Goal: Transaction & Acquisition: Book appointment/travel/reservation

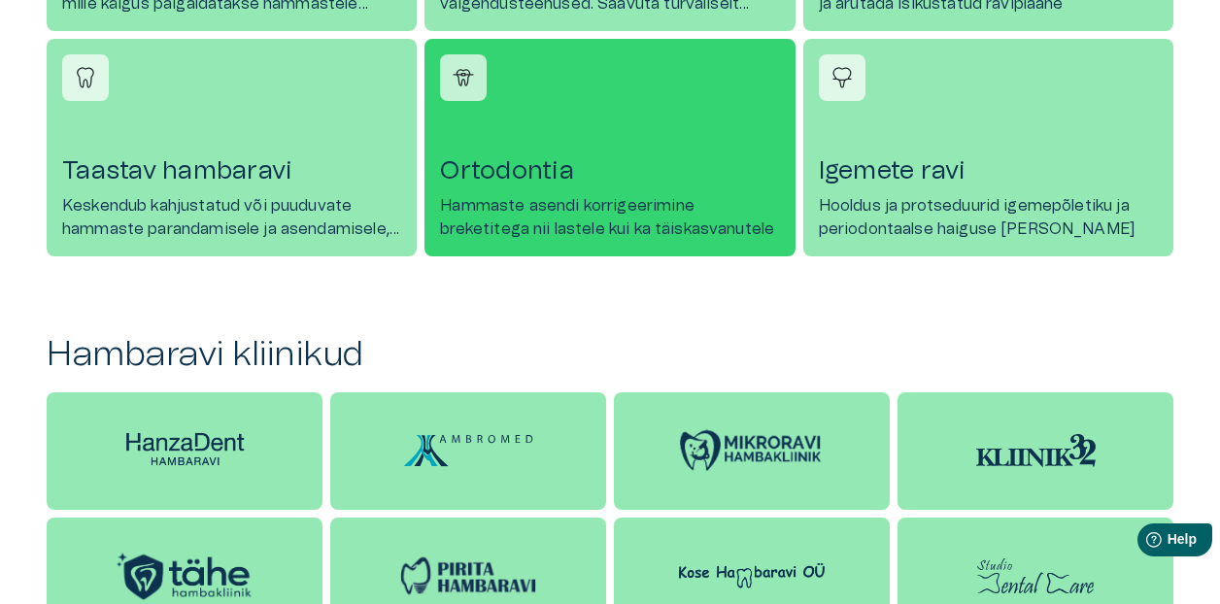
scroll to position [1454, 0]
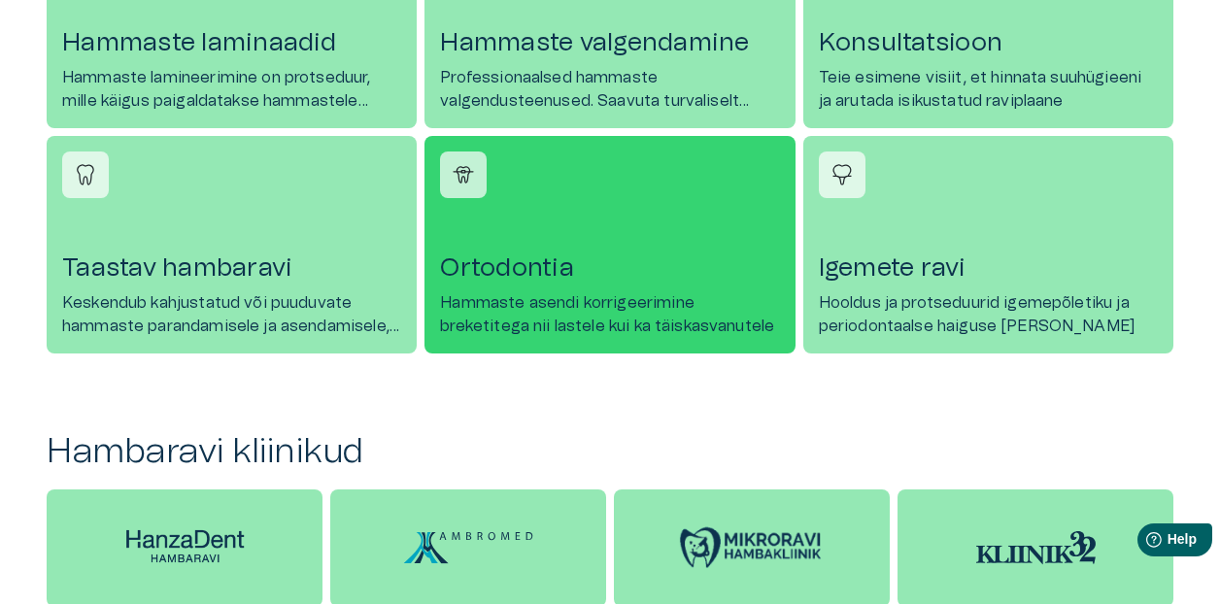
click at [606, 283] on h4 "Ortodontia" at bounding box center [609, 268] width 339 height 31
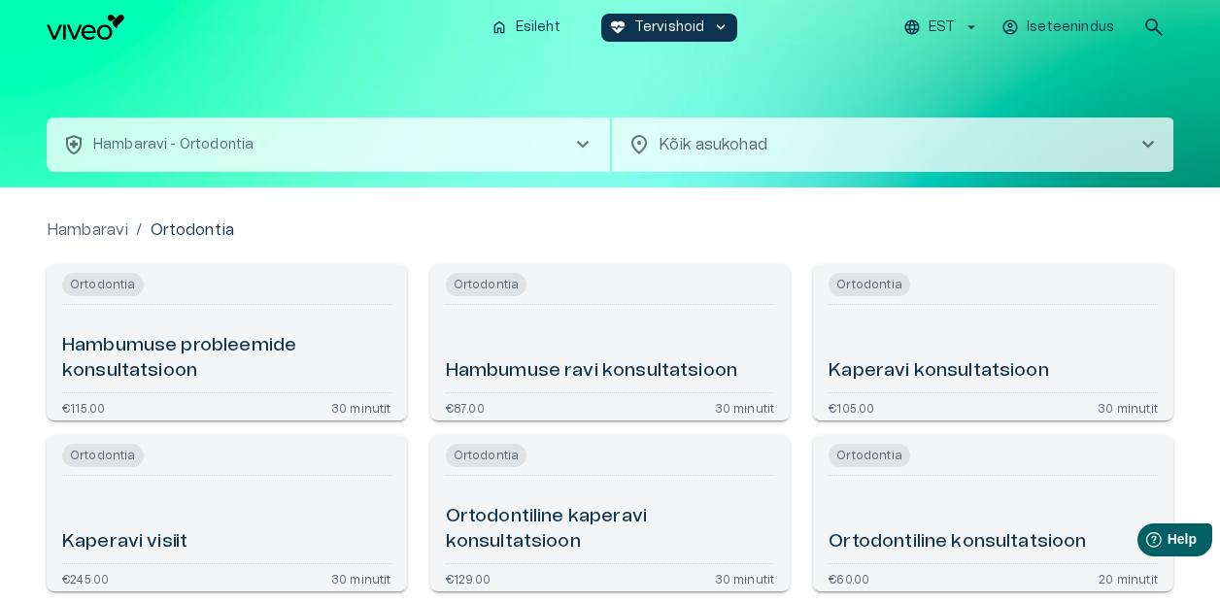
click at [1151, 149] on span "chevron_right" at bounding box center [1148, 144] width 23 height 23
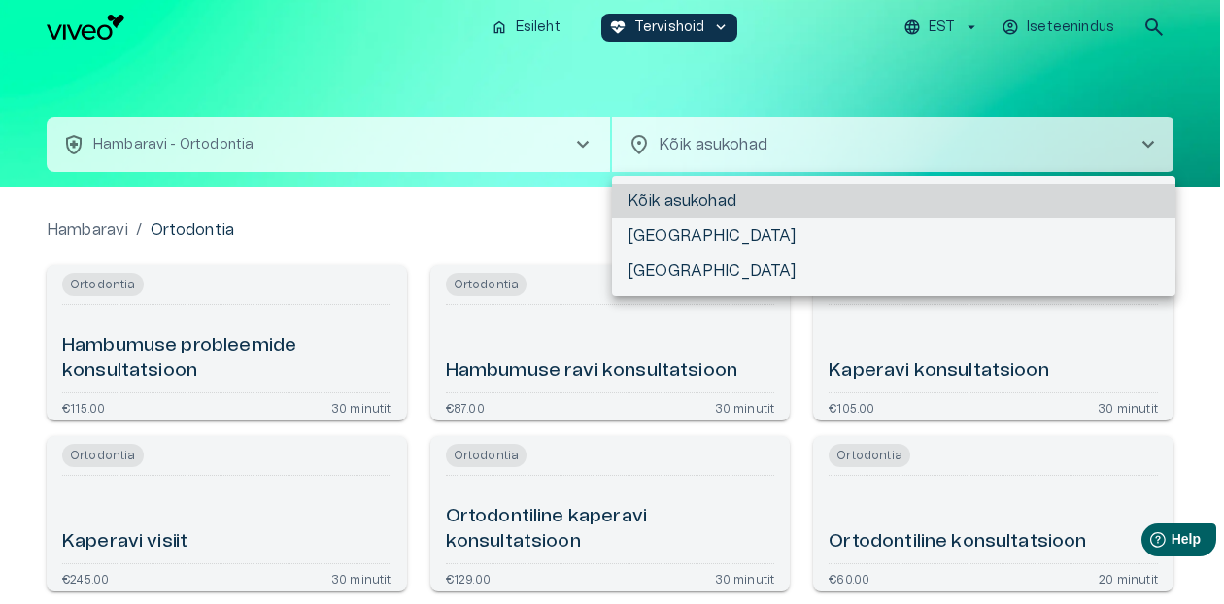
click at [1151, 149] on div at bounding box center [612, 302] width 1224 height 604
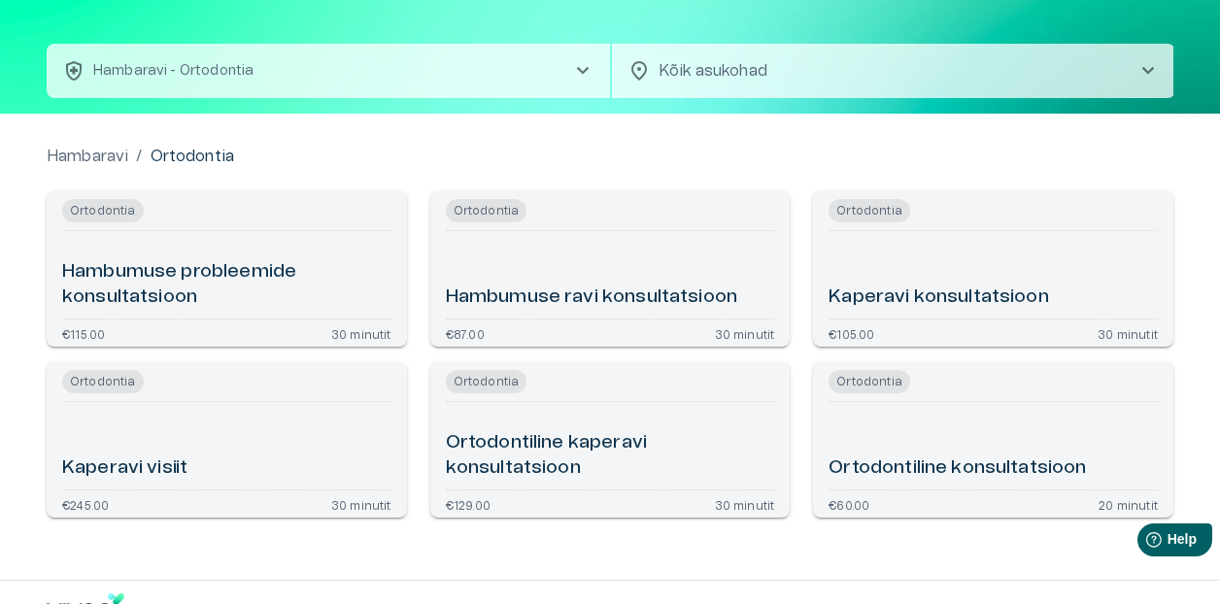
scroll to position [129, 0]
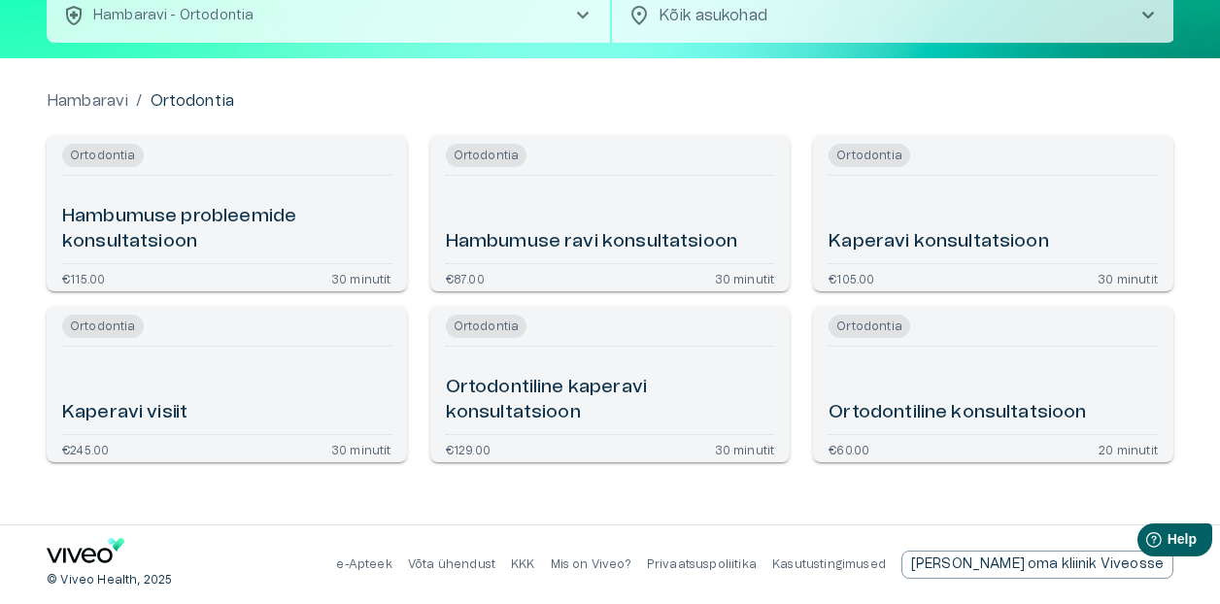
click at [1025, 382] on div "Ortodontiline konsultatsioon" at bounding box center [993, 391] width 329 height 72
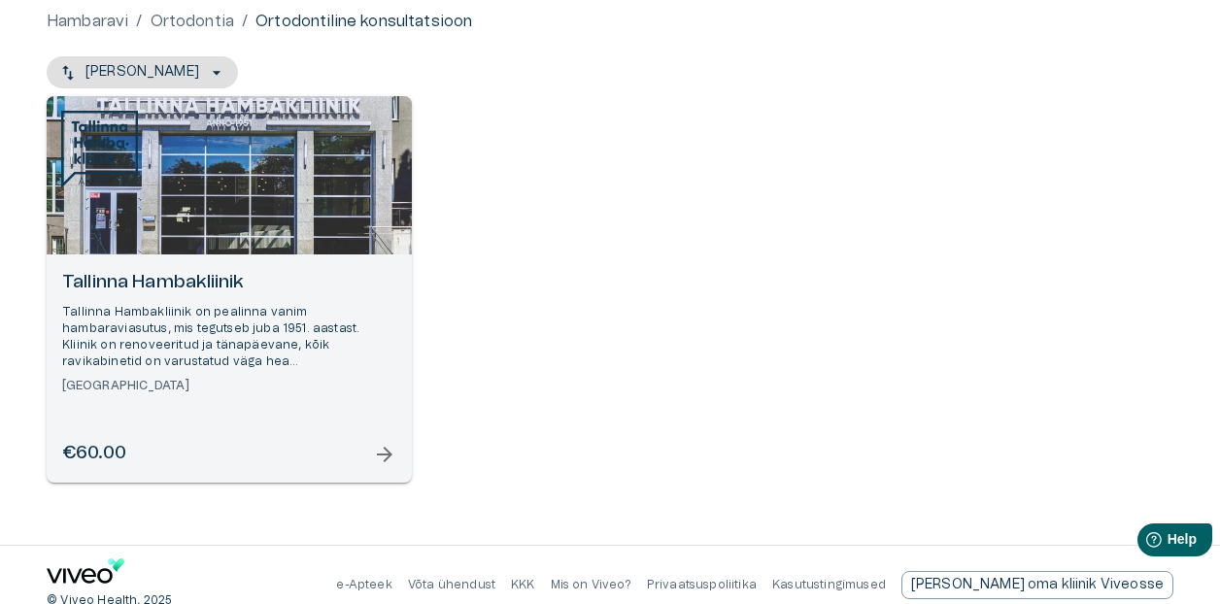
scroll to position [214, 0]
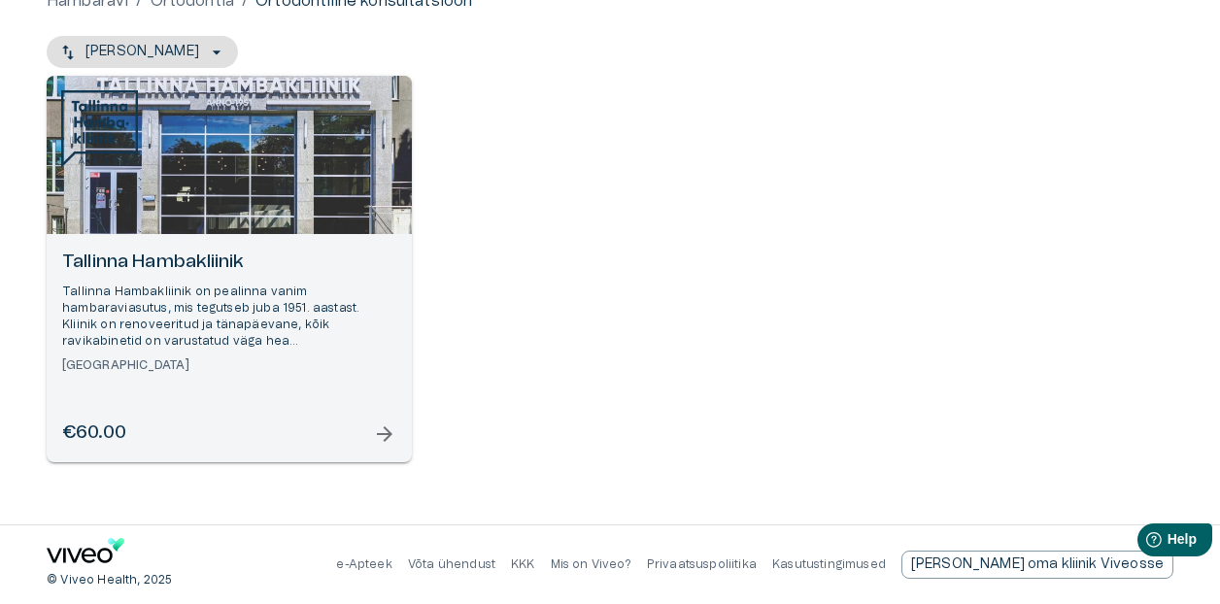
click at [389, 436] on span "arrow_forward" at bounding box center [384, 434] width 23 height 23
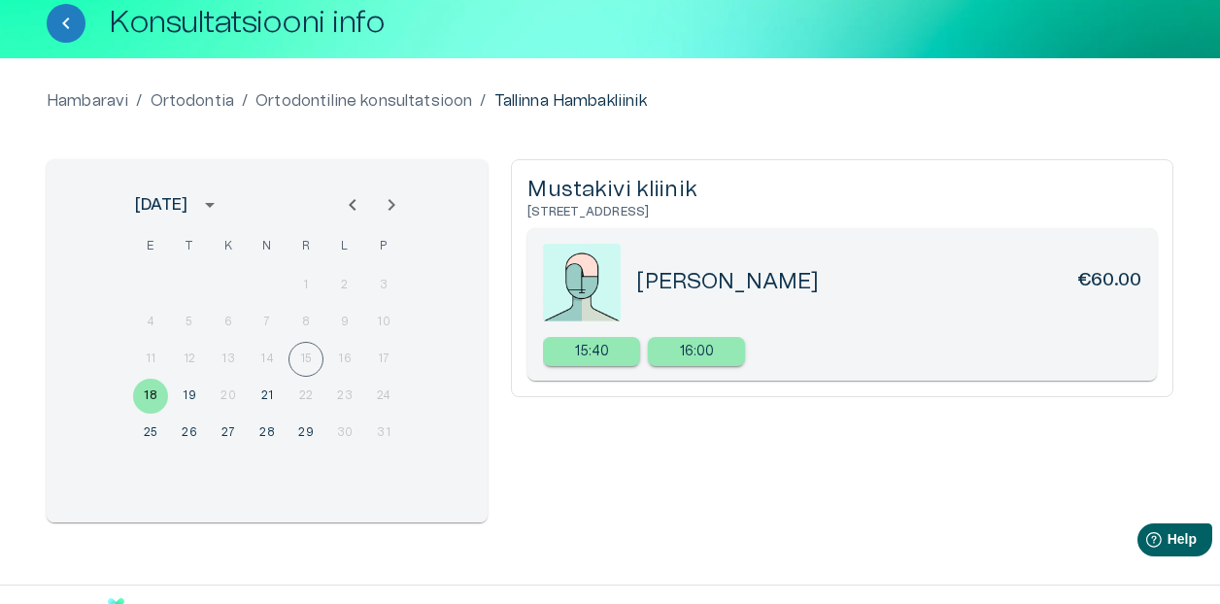
scroll to position [115, 0]
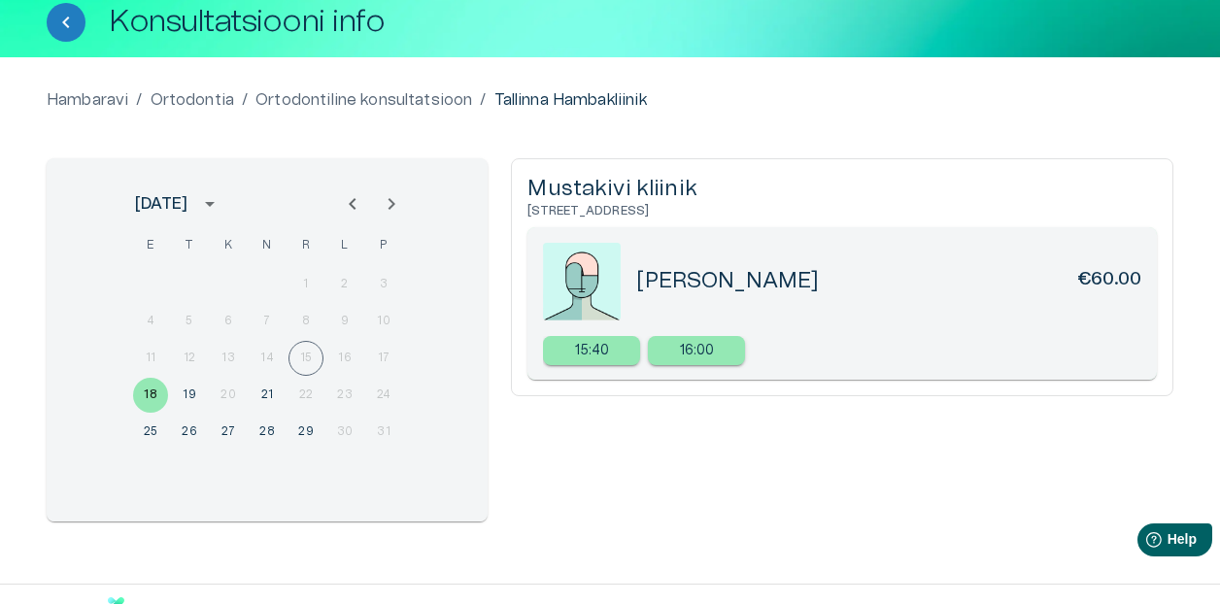
click at [392, 204] on icon "Next month" at bounding box center [392, 204] width 7 height 12
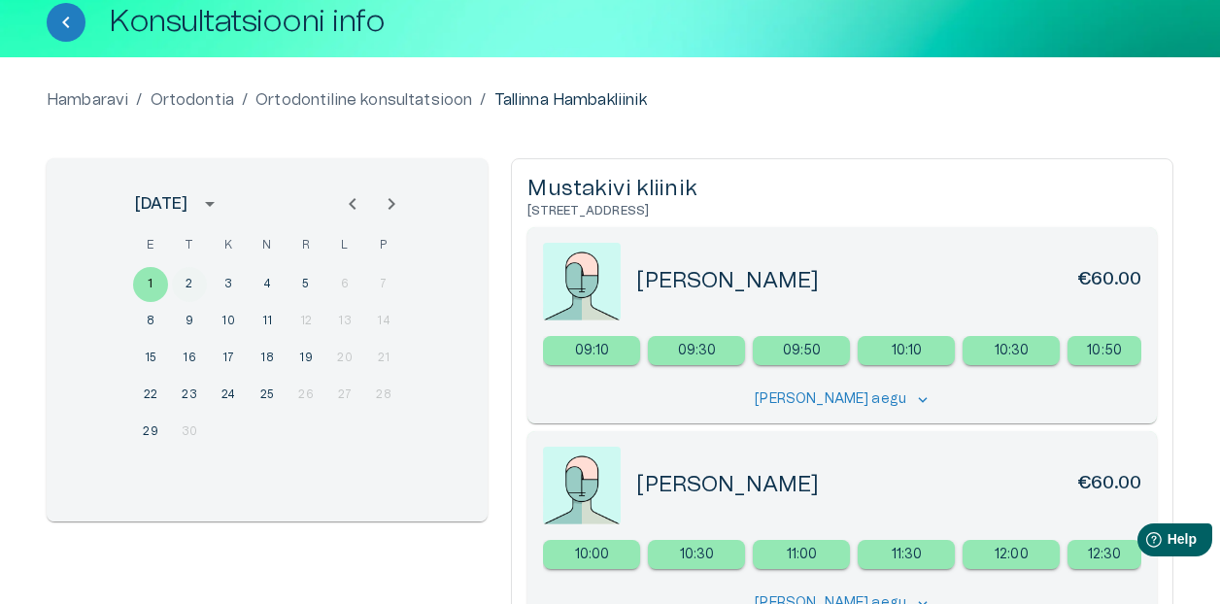
click at [190, 283] on button "2" at bounding box center [189, 284] width 35 height 35
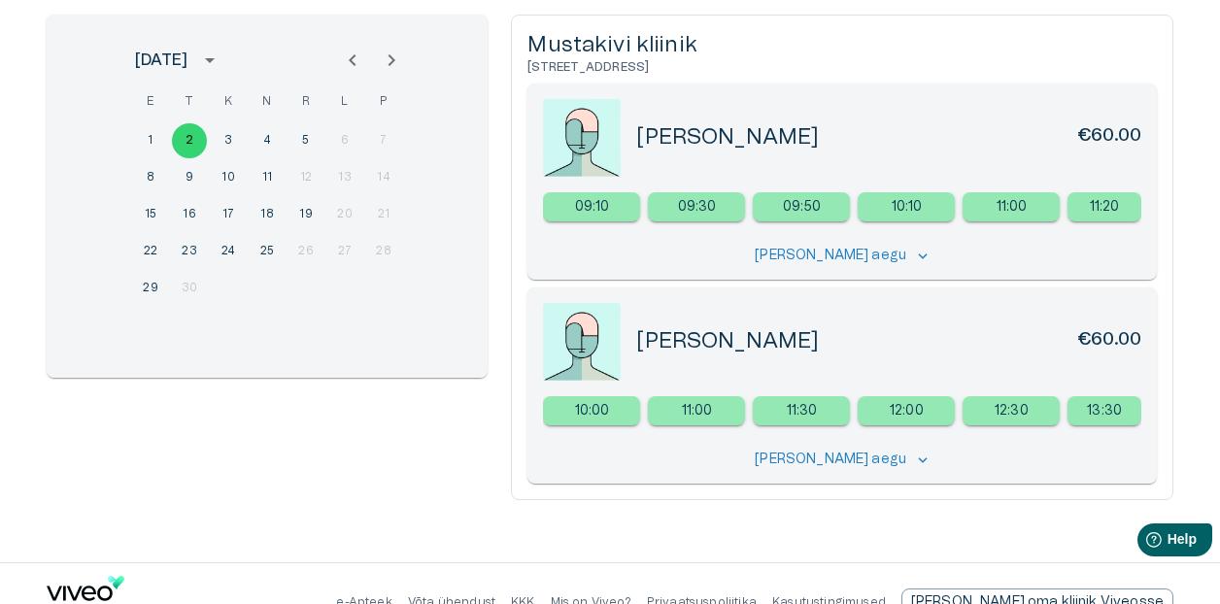
scroll to position [296, 0]
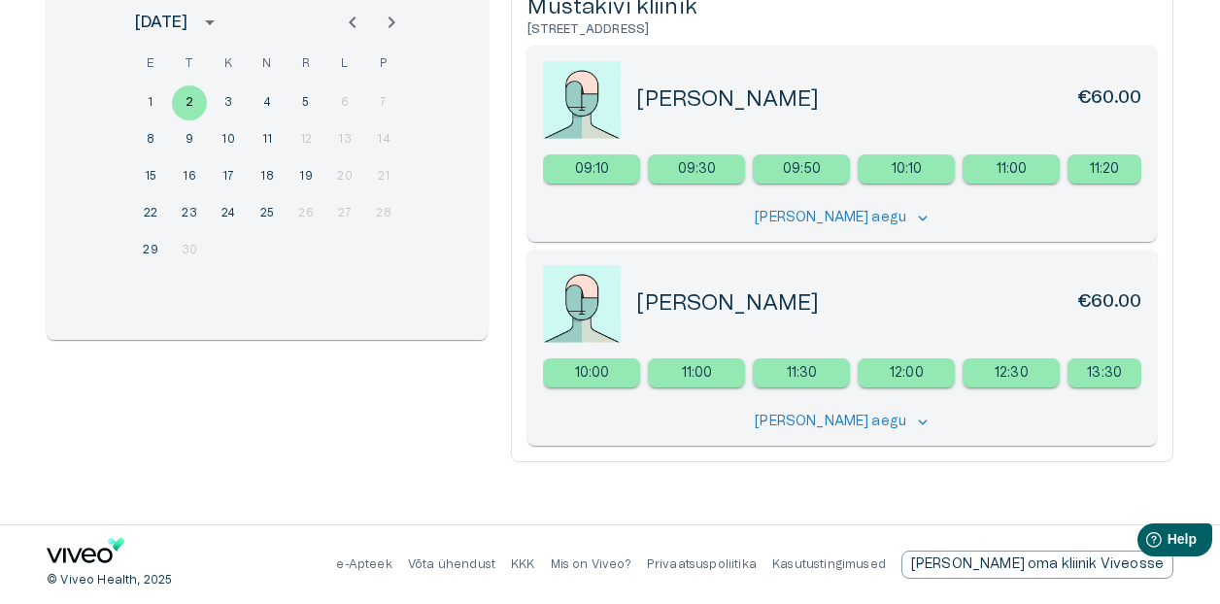
click at [680, 307] on h5 "[PERSON_NAME]" at bounding box center [727, 303] width 183 height 28
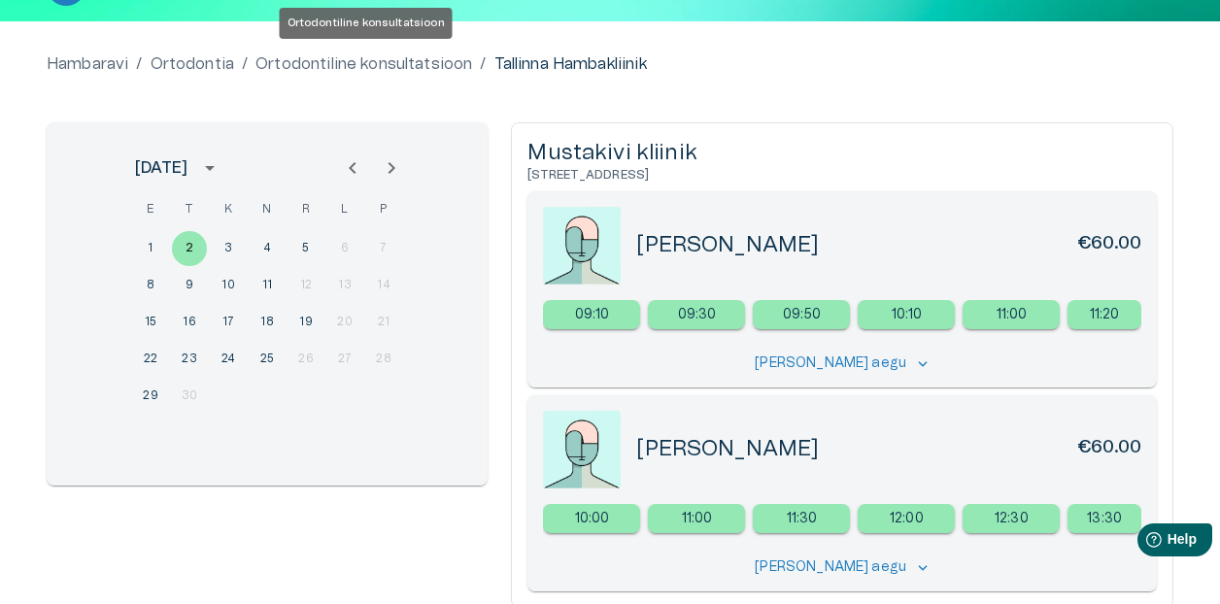
scroll to position [167, 0]
